Goal: Navigation & Orientation: Find specific page/section

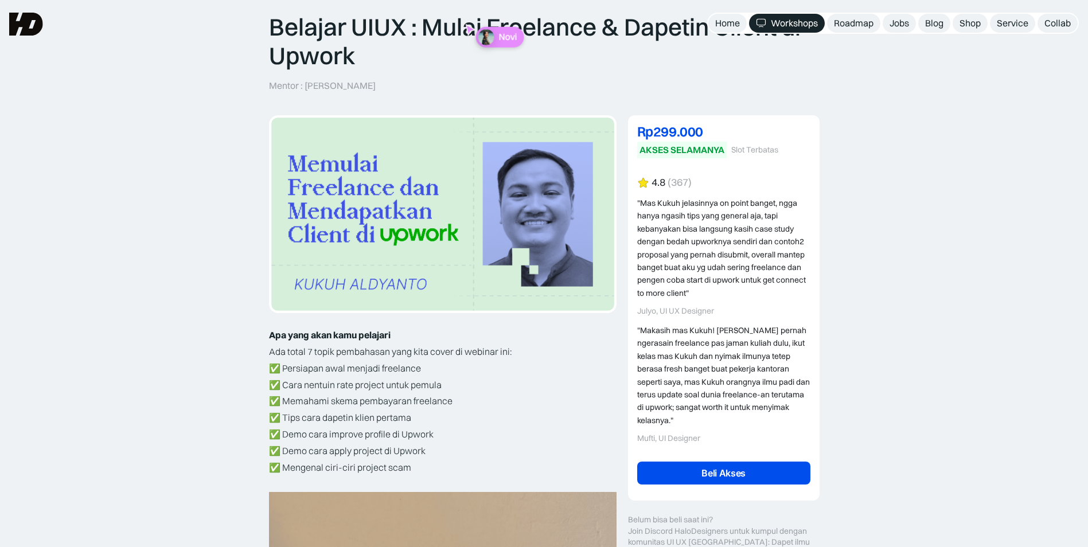
scroll to position [83, 0]
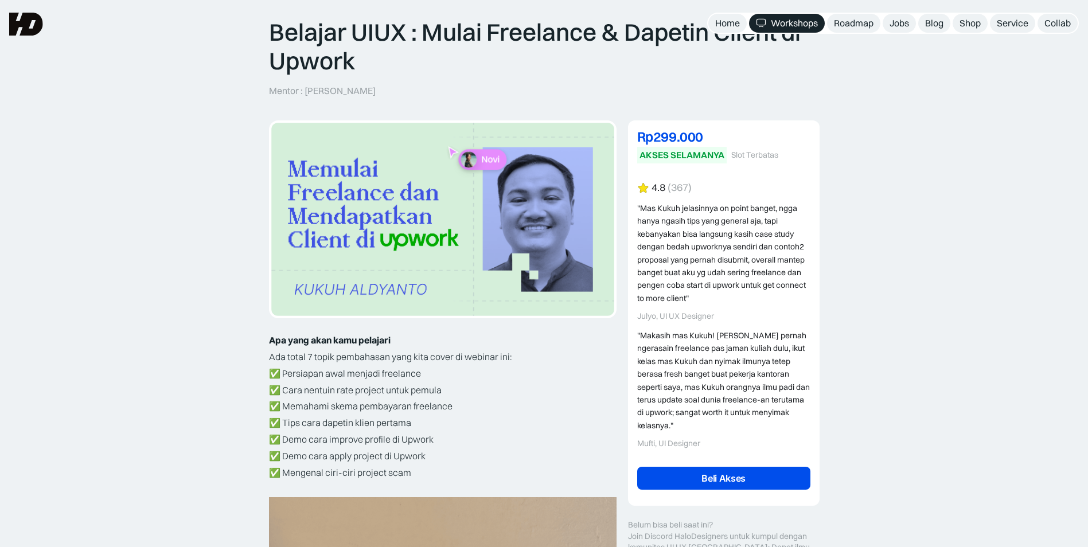
click at [860, 26] on div "Roadmap" at bounding box center [854, 23] width 40 height 12
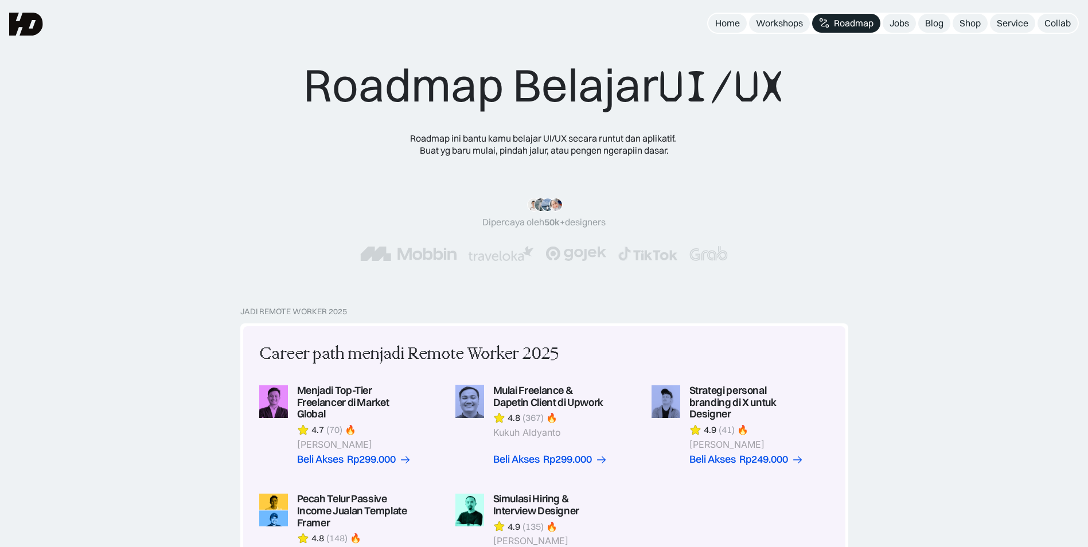
click at [895, 22] on div "Jobs" at bounding box center [898, 23] width 19 height 12
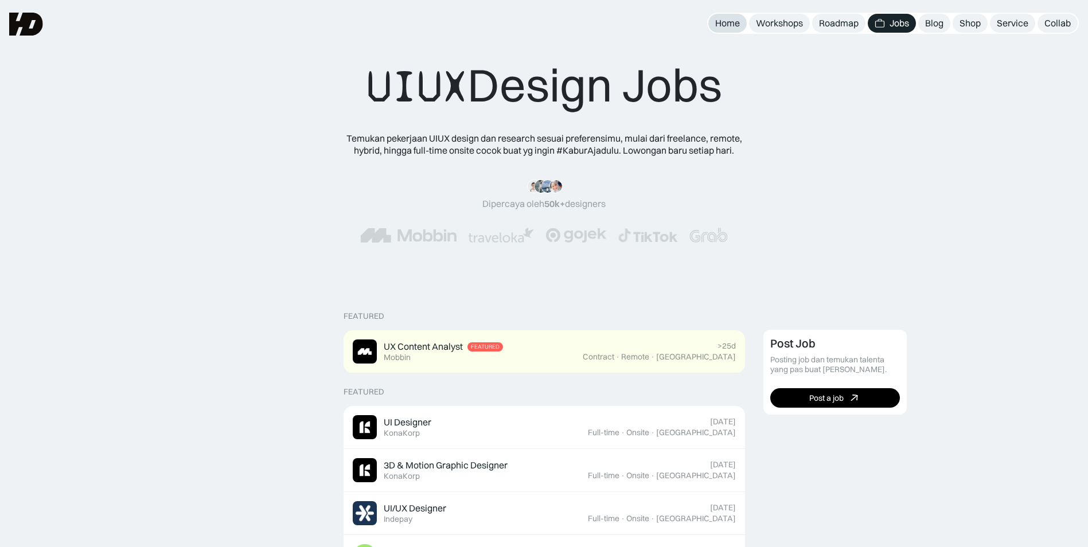
click at [725, 22] on div "Home" at bounding box center [727, 23] width 25 height 12
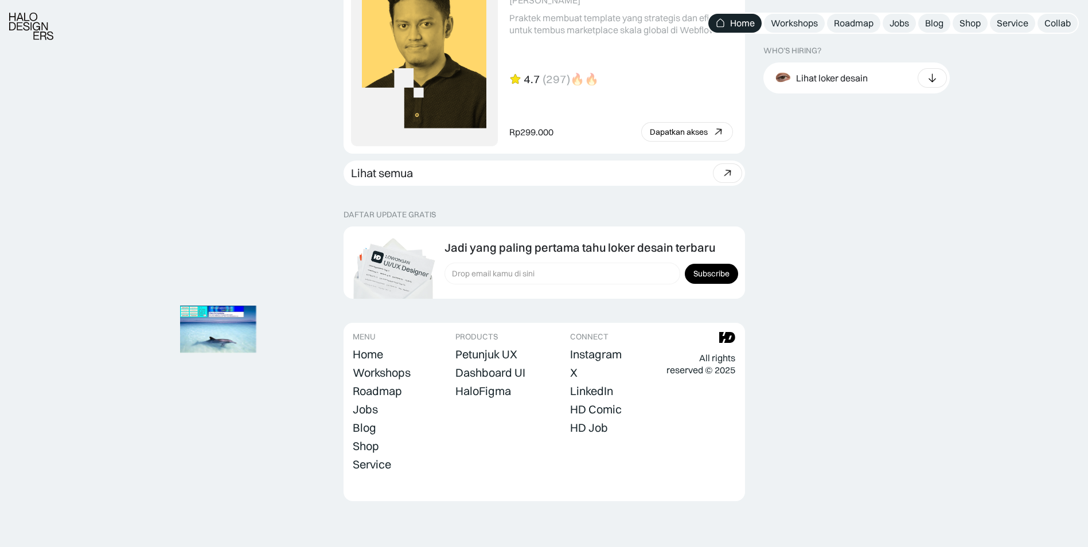
scroll to position [2996, 0]
